Goal: Task Accomplishment & Management: Manage account settings

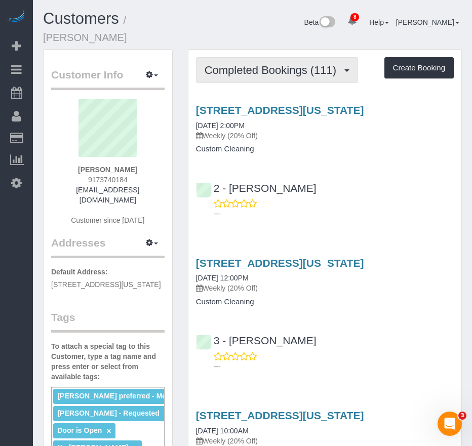
click at [271, 74] on span "Completed Bookings (111)" at bounding box center [272, 70] width 137 height 13
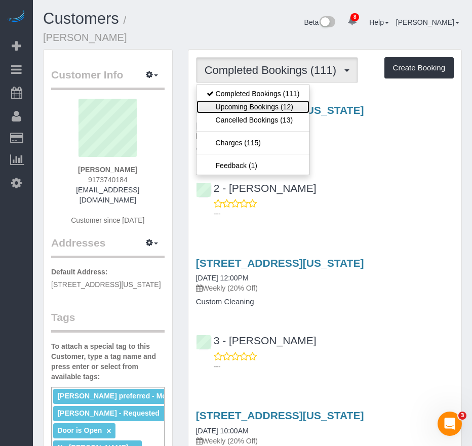
click at [273, 106] on link "Upcoming Bookings (12)" at bounding box center [252, 106] width 113 height 13
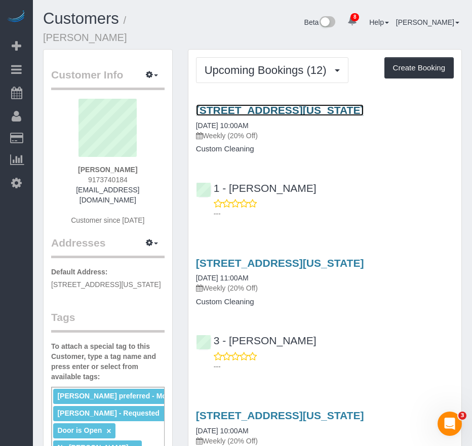
click at [277, 111] on link "336 Central Park West, Apt 5e, New York, NY 10025" at bounding box center [280, 110] width 168 height 12
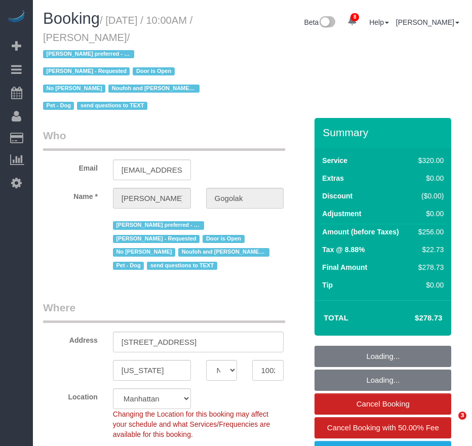
select select "NY"
select select "object:871"
select select "string:[GEOGRAPHIC_DATA]"
select select "string:stripe-pm_1P0RUk4VGloSiKo71VMZMWZt"
select select "number:58"
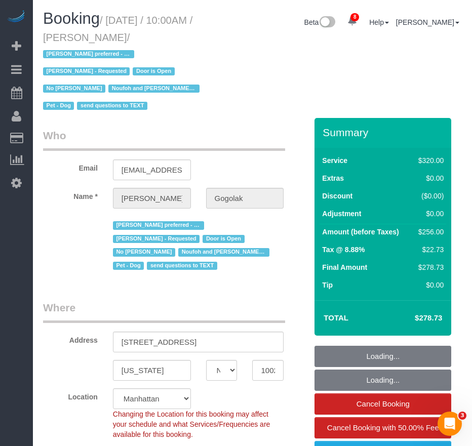
select select "number:76"
select select "number:13"
select select "number:5"
select select "240"
select select "spot1"
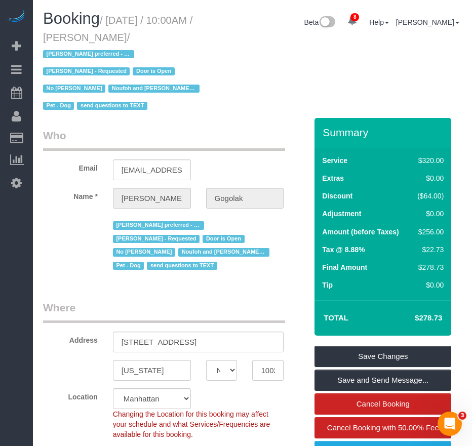
drag, startPoint x: 110, startPoint y: 17, endPoint x: 170, endPoint y: 40, distance: 63.9
click at [170, 40] on small "/ [DATE] / 10:00AM / [PERSON_NAME] / [PERSON_NAME] preferred - Mondays [PERSON_…" at bounding box center [122, 63] width 159 height 97
